Goal: Transaction & Acquisition: Purchase product/service

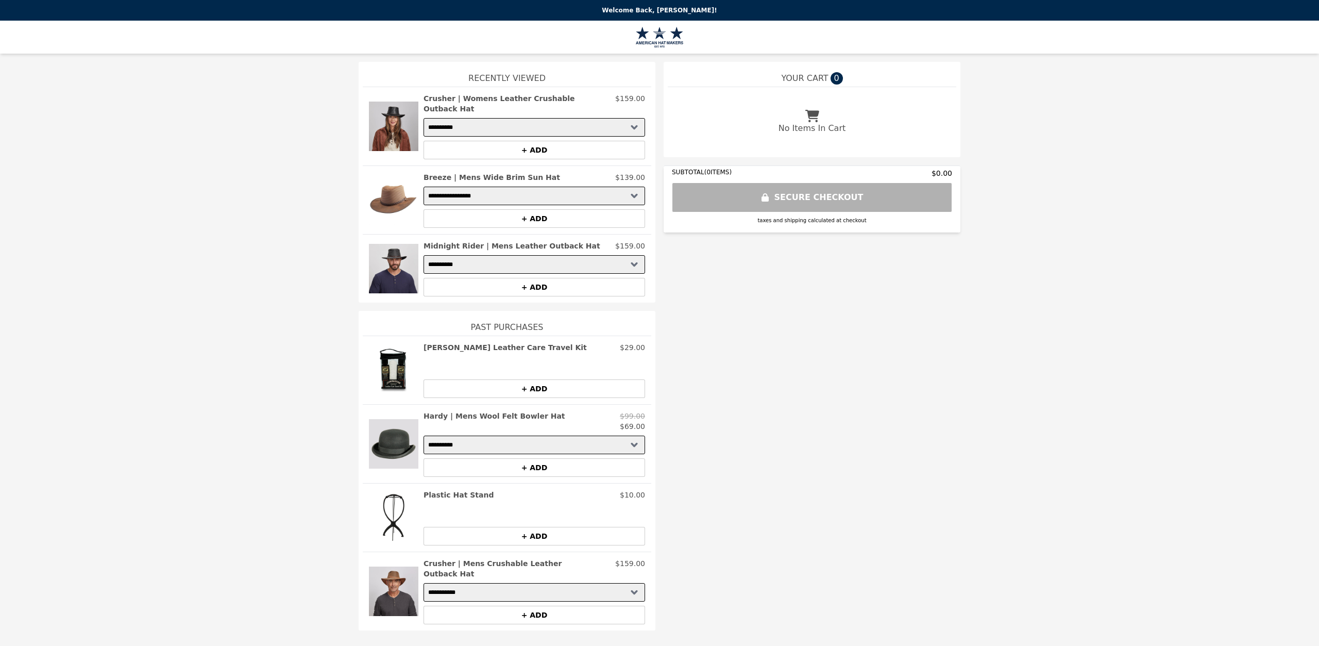
click at [482, 421] on h2 "Hardy | Mens Wool Felt Bowler Hat" at bounding box center [495, 416] width 142 height 10
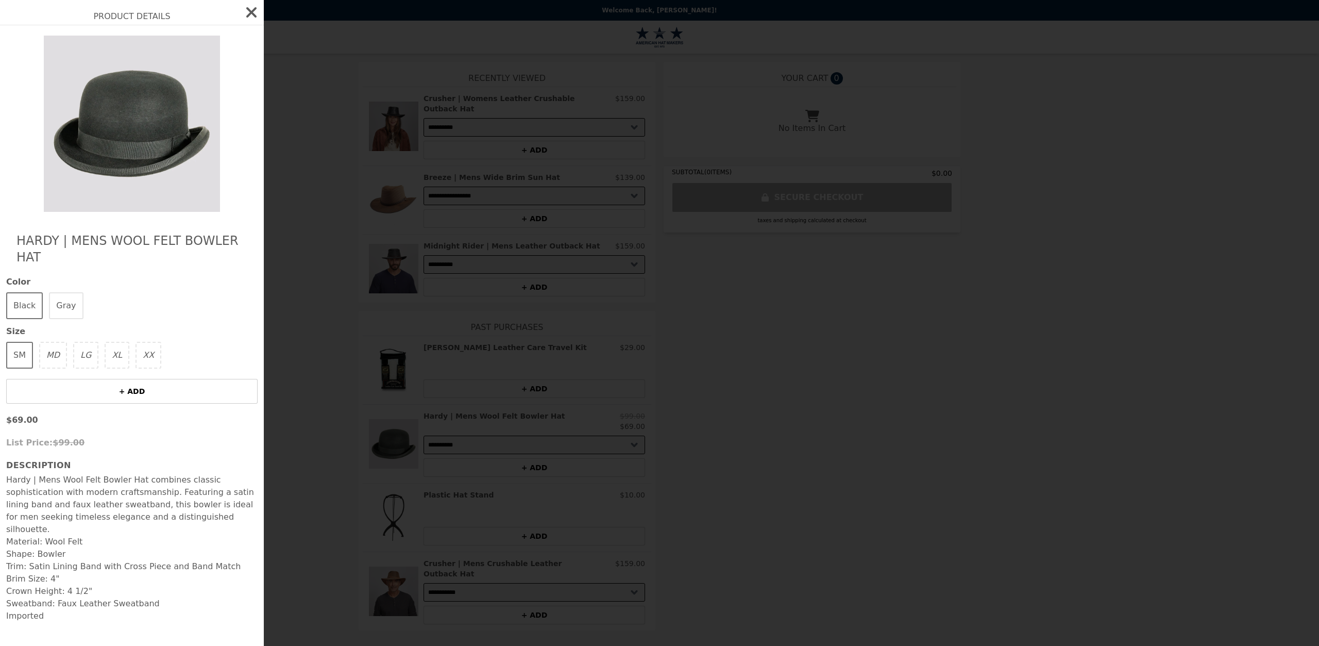
click at [116, 357] on button "XL" at bounding box center [117, 355] width 25 height 27
click at [260, 17] on icon "button" at bounding box center [251, 12] width 16 height 16
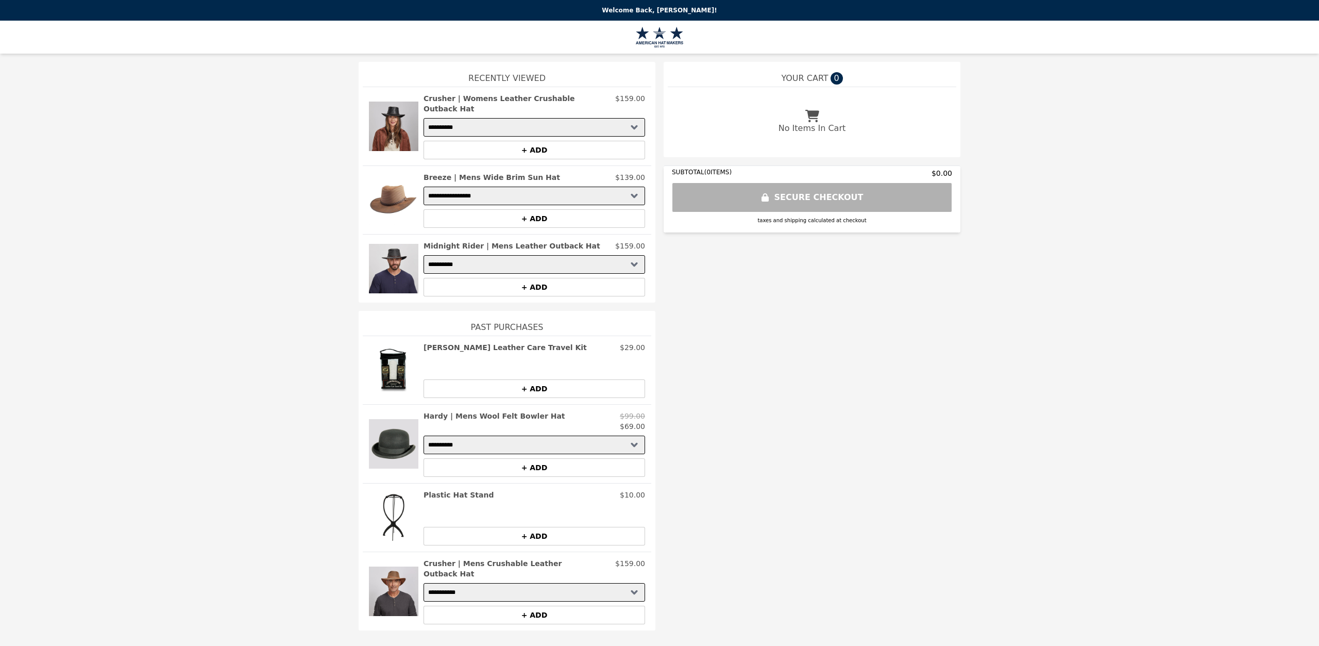
click at [432, 421] on h2 "Hardy | Mens Wool Felt Bowler Hat" at bounding box center [495, 416] width 142 height 10
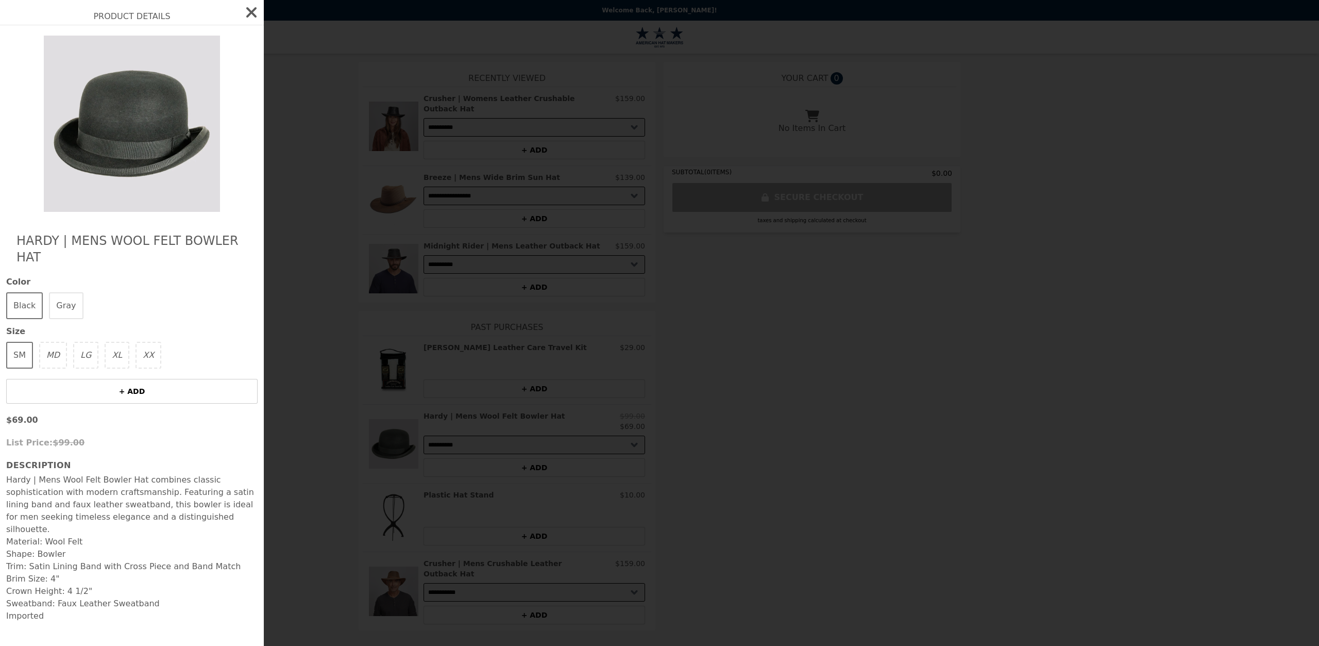
click at [65, 295] on button "Gray" at bounding box center [66, 305] width 34 height 27
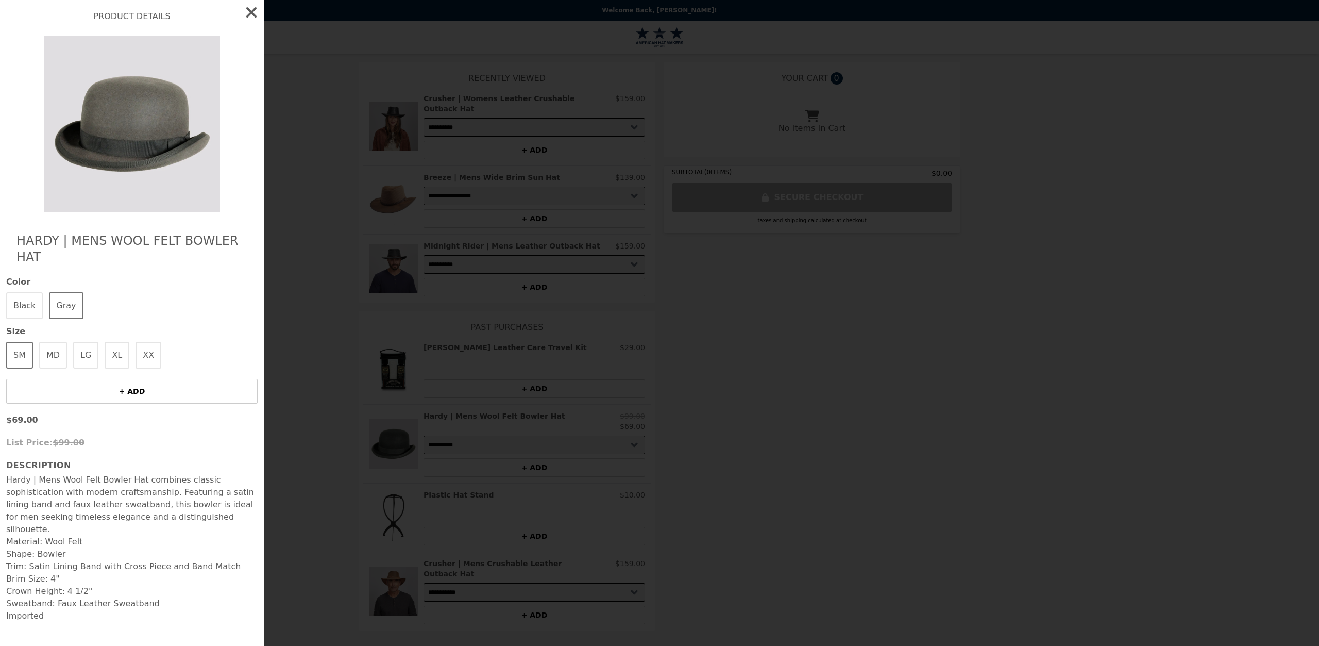
click at [92, 361] on button "LG" at bounding box center [85, 355] width 25 height 27
click at [31, 312] on button "Black" at bounding box center [24, 305] width 37 height 27
click at [114, 365] on button "XL" at bounding box center [117, 355] width 25 height 27
click at [93, 368] on button "LG" at bounding box center [85, 355] width 25 height 27
click at [67, 367] on button "MD" at bounding box center [53, 355] width 28 height 27
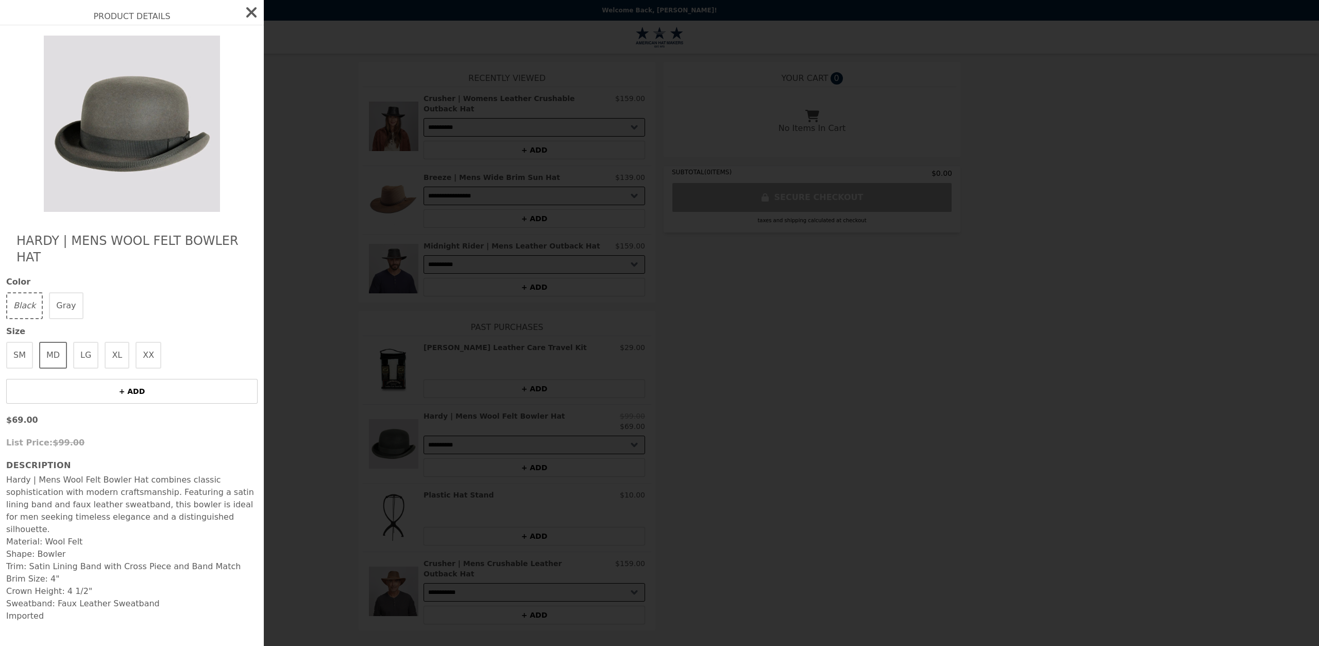
click at [14, 362] on button "SM" at bounding box center [19, 355] width 27 height 27
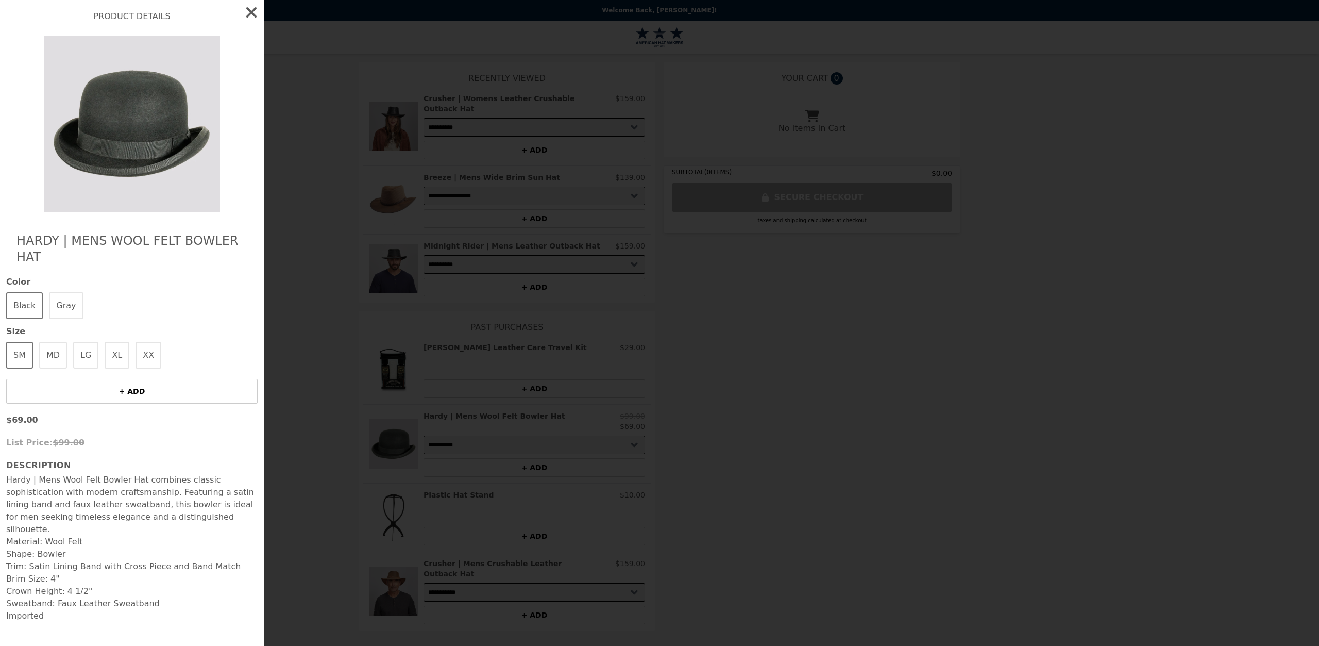
click at [55, 356] on button "MD" at bounding box center [53, 355] width 28 height 27
click at [90, 352] on button "LG" at bounding box center [85, 355] width 25 height 27
click at [117, 358] on button "XL" at bounding box center [117, 355] width 25 height 27
click at [142, 359] on button "XX" at bounding box center [149, 355] width 26 height 27
click at [66, 303] on button "Gray" at bounding box center [66, 305] width 34 height 27
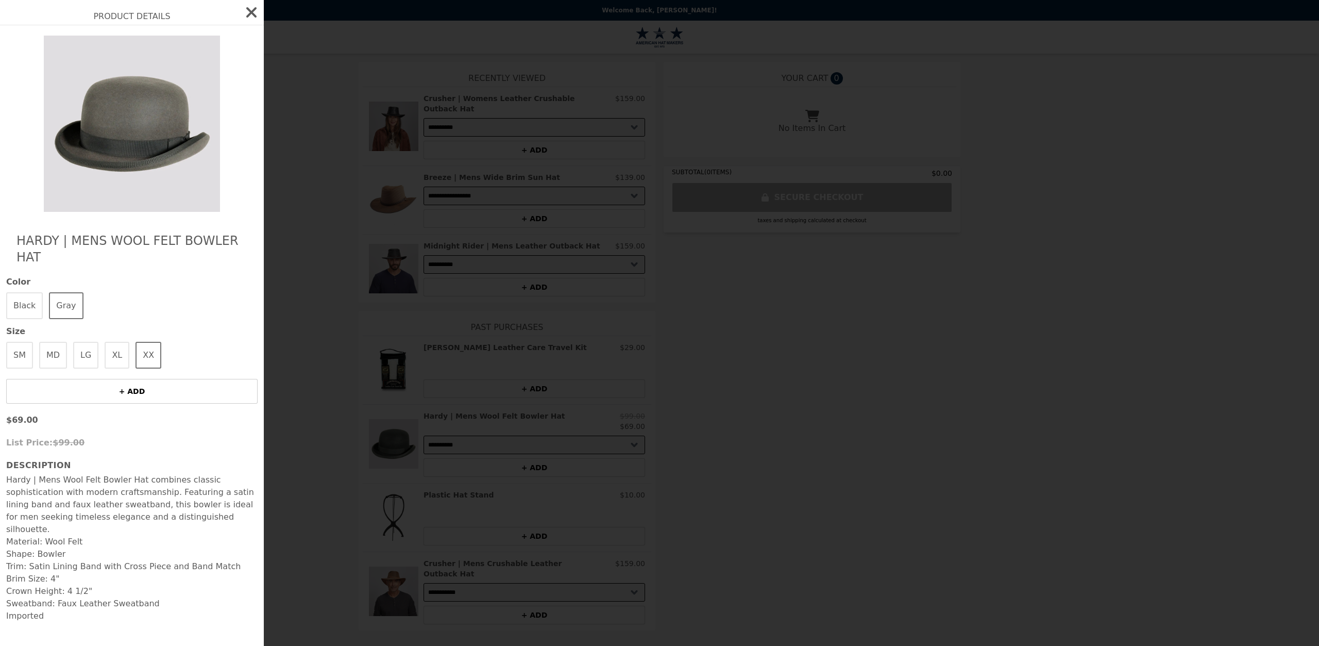
click at [123, 360] on button "XL" at bounding box center [117, 355] width 25 height 27
click at [92, 367] on button "LG" at bounding box center [85, 355] width 25 height 27
click at [43, 367] on button "MD" at bounding box center [53, 355] width 28 height 27
click at [257, 10] on icon "button" at bounding box center [251, 12] width 10 height 10
